Goal: Navigation & Orientation: Find specific page/section

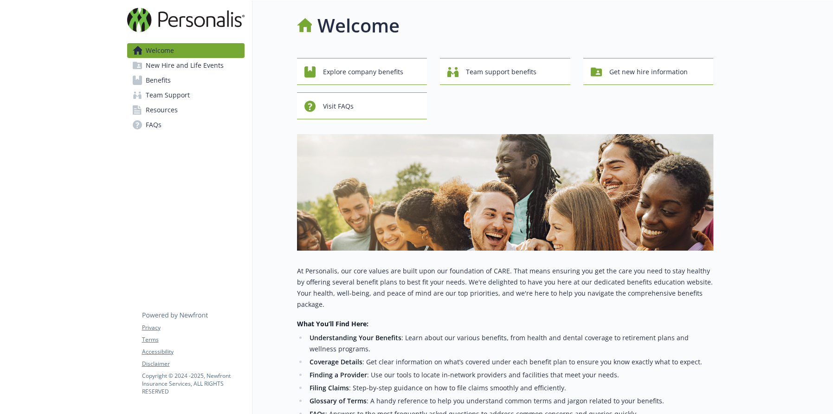
click at [161, 78] on span "Benefits" at bounding box center [158, 80] width 25 height 15
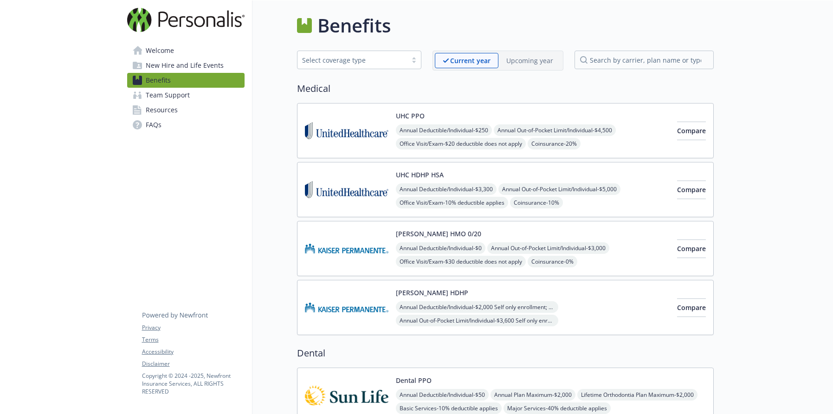
click at [161, 66] on span "New Hire and Life Events" at bounding box center [185, 65] width 78 height 15
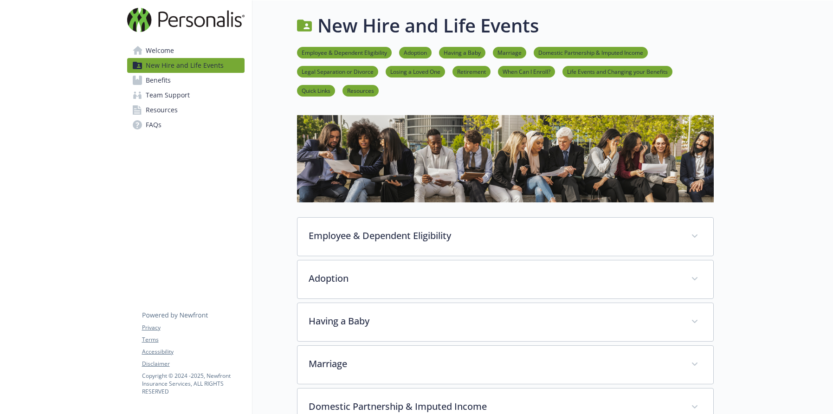
click at [161, 51] on span "Welcome" at bounding box center [160, 50] width 28 height 15
